Goal: Information Seeking & Learning: Learn about a topic

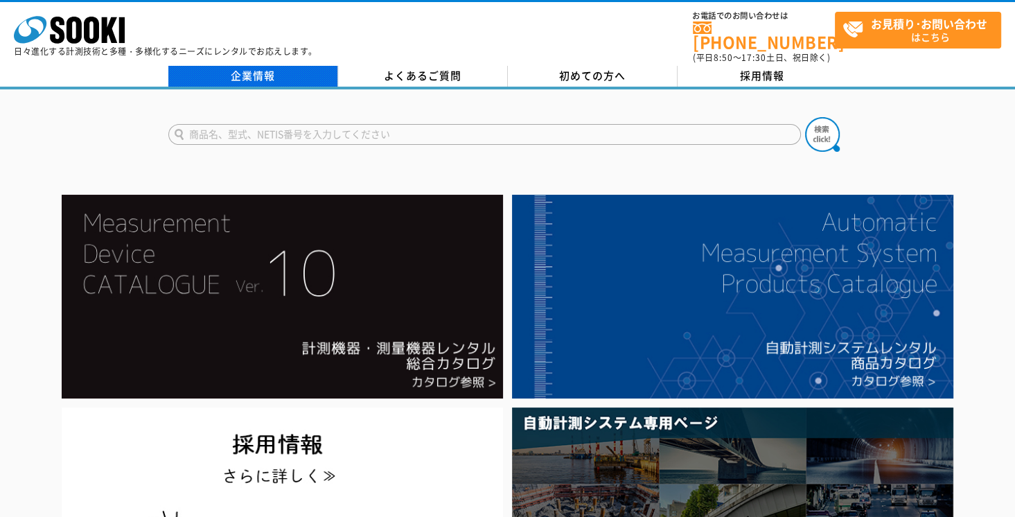
click at [205, 70] on link "企業情報" at bounding box center [253, 76] width 170 height 21
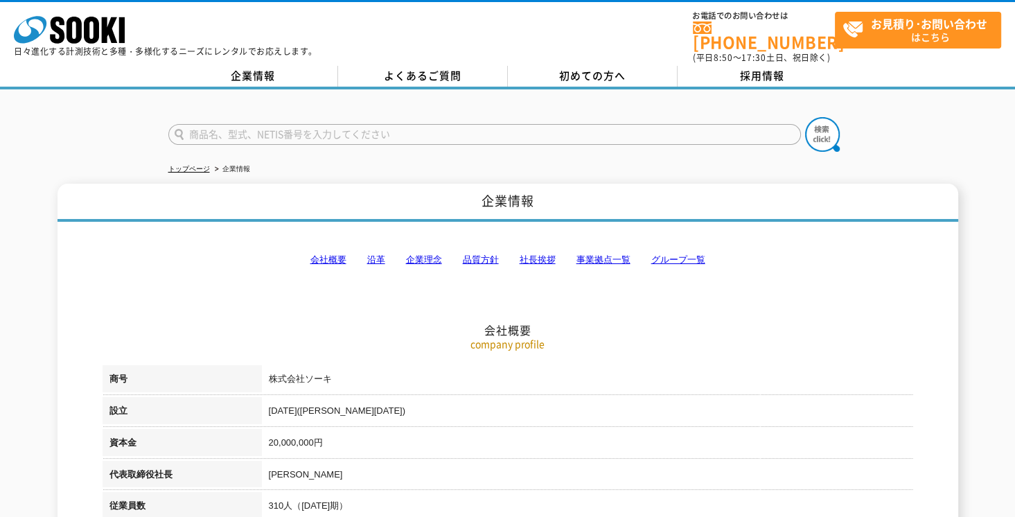
click at [594, 254] on link "事業拠点一覧" at bounding box center [603, 259] width 54 height 10
click at [329, 254] on link "会社概要" at bounding box center [328, 259] width 36 height 10
click at [280, 68] on link "企業情報" at bounding box center [253, 76] width 170 height 21
click at [319, 254] on link "会社概要" at bounding box center [328, 259] width 36 height 10
click at [421, 254] on link "企業理念" at bounding box center [424, 259] width 36 height 10
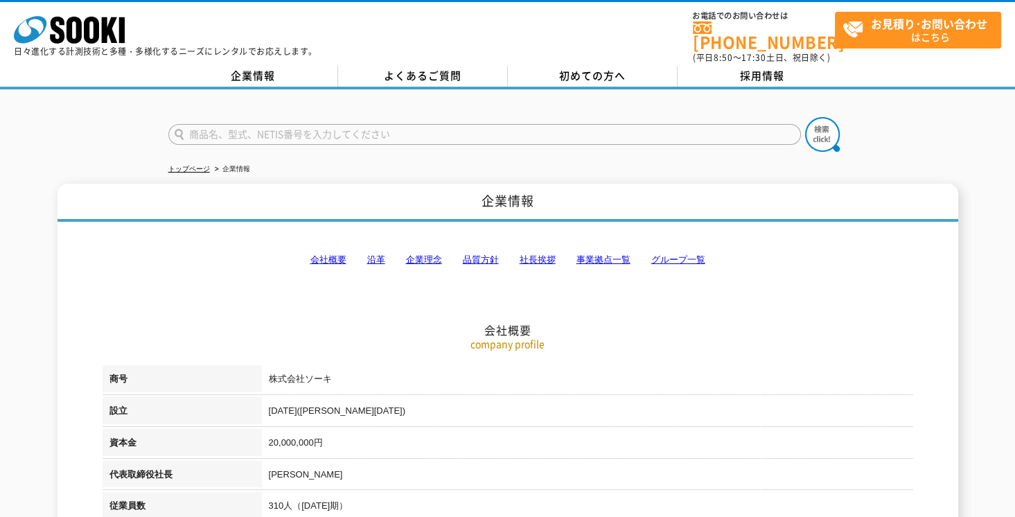
click at [420, 254] on link "企業理念" at bounding box center [424, 259] width 36 height 10
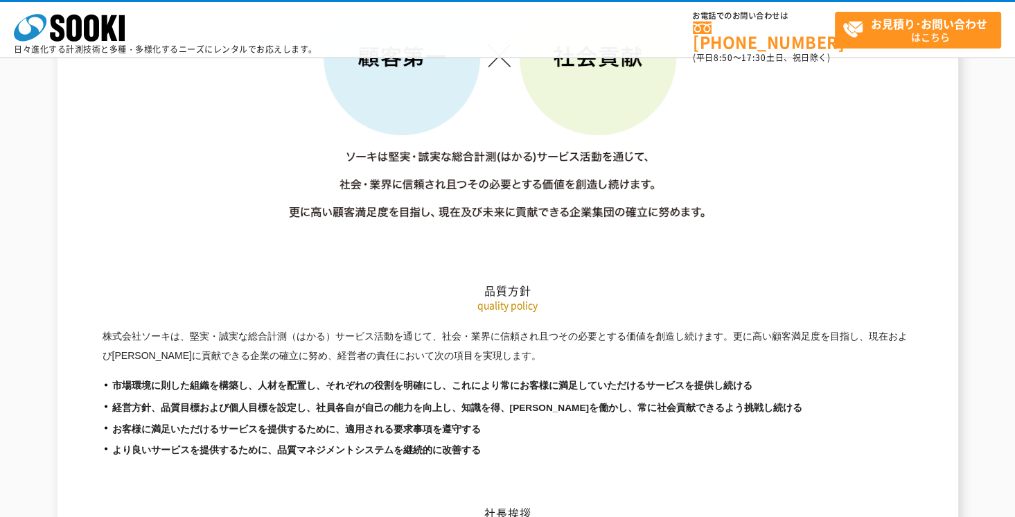
scroll to position [2141, 0]
